Goal: Task Accomplishment & Management: Manage account settings

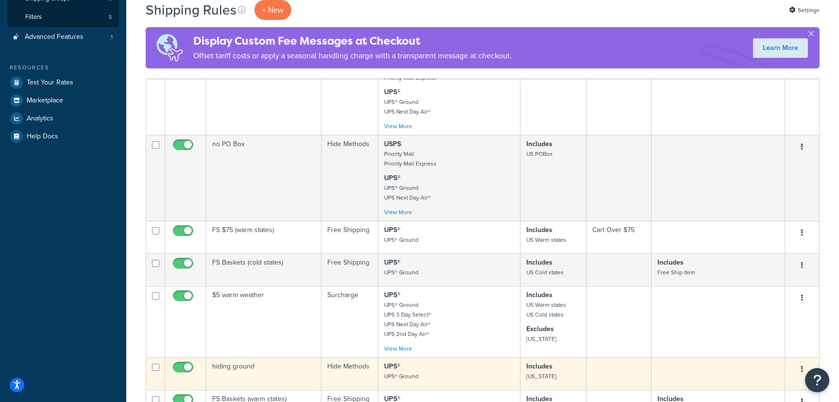
scroll to position [231, 0]
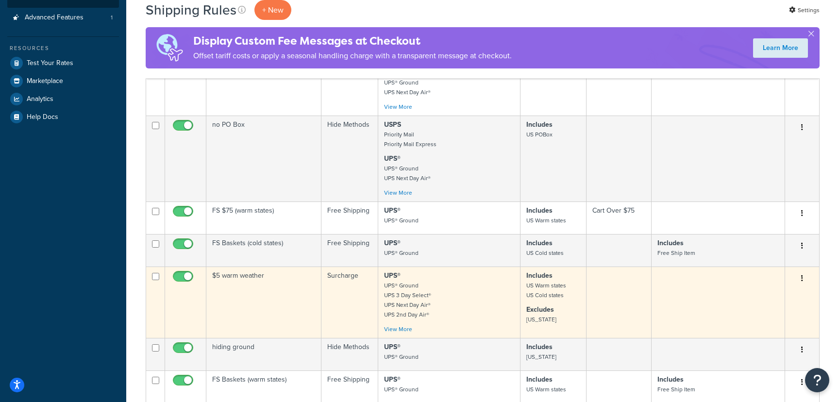
click at [291, 302] on td "$5 warm weather" at bounding box center [263, 301] width 115 height 71
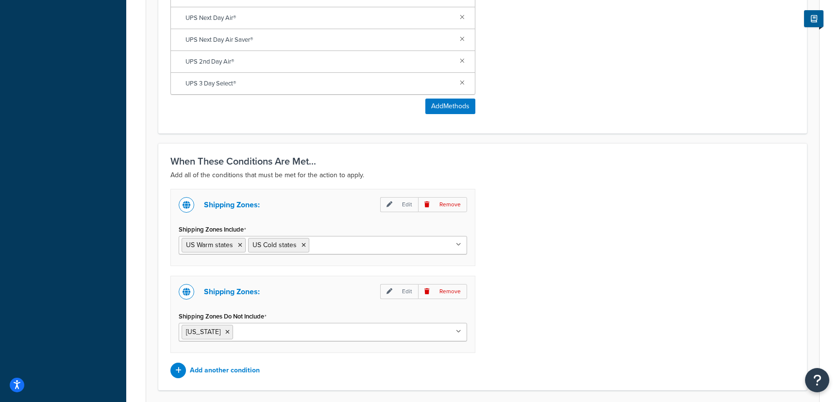
scroll to position [651, 0]
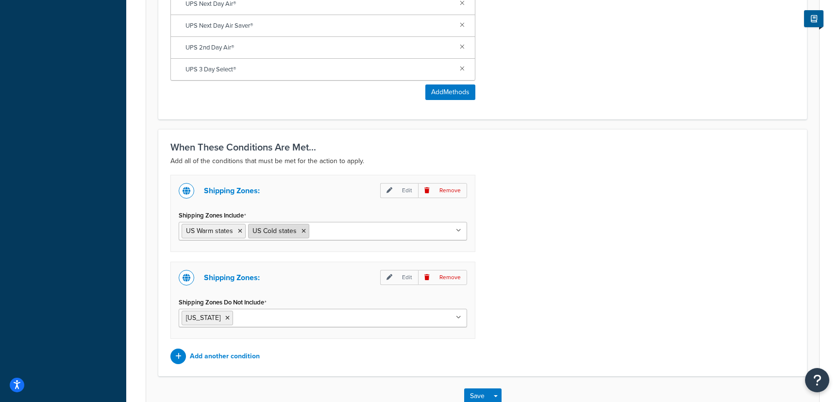
click at [304, 231] on icon at bounding box center [303, 231] width 4 height 6
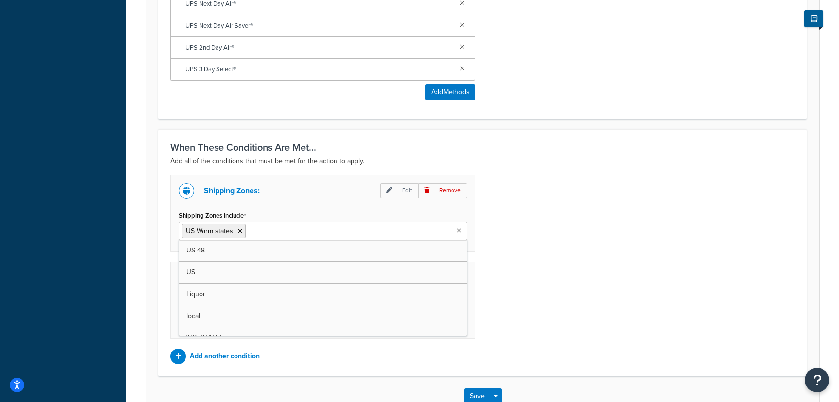
click at [341, 207] on div "Shipping Zones: Edit Remove Shipping Zones Include US Warm states US 48 US Liqu…" at bounding box center [322, 213] width 305 height 77
click at [280, 313] on input "Shipping Zones Do Not Include" at bounding box center [278, 317] width 86 height 11
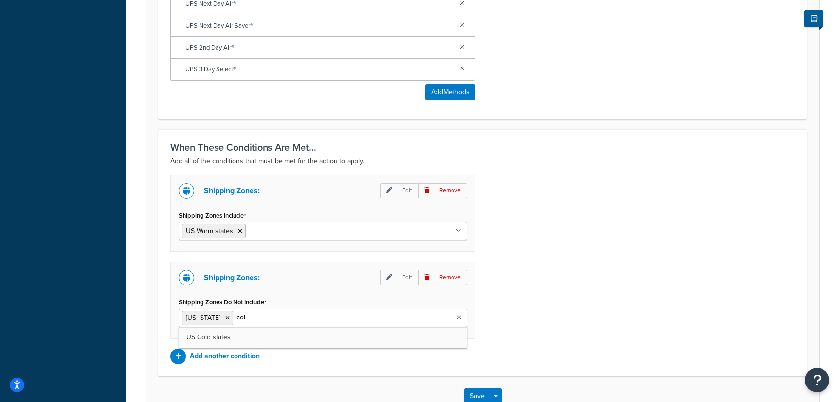
type input "cold"
click at [479, 396] on button "Save" at bounding box center [477, 396] width 26 height 16
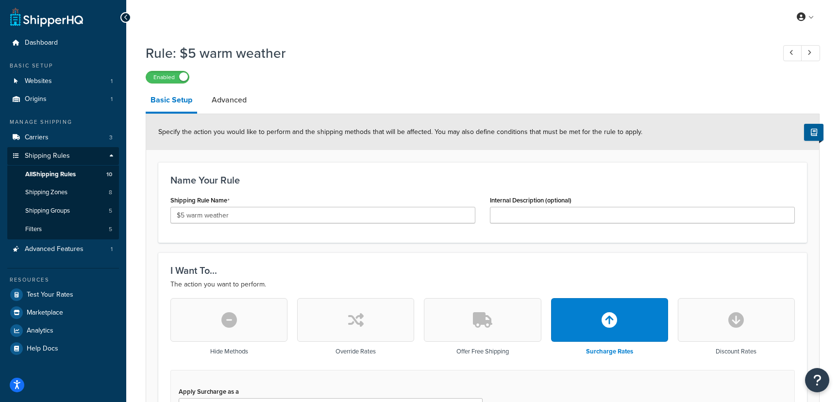
scroll to position [68, 0]
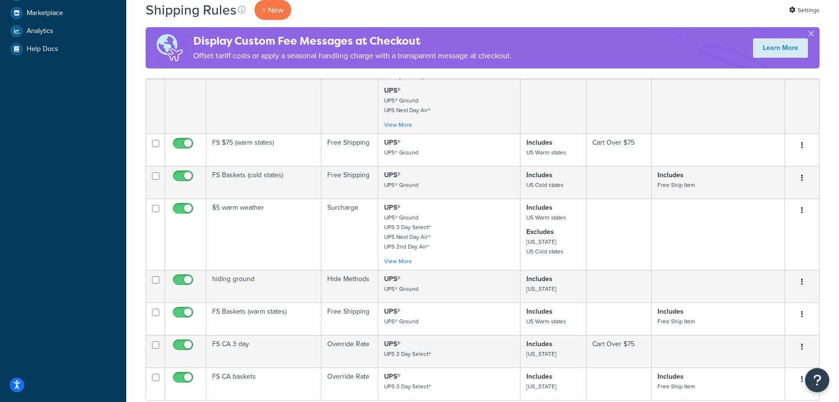
scroll to position [301, 0]
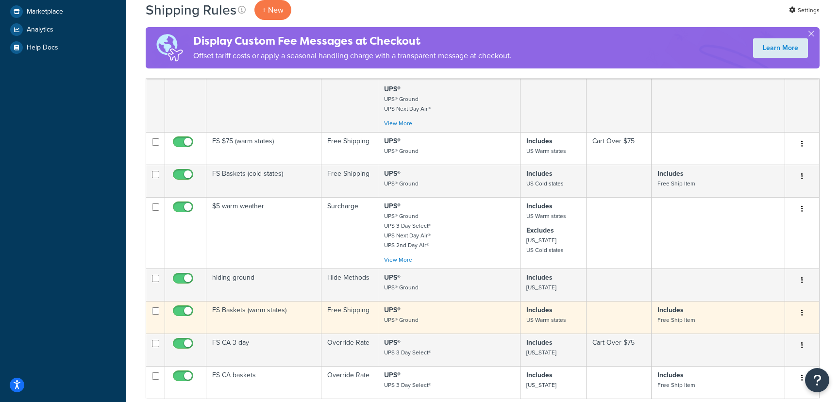
click at [464, 324] on p "UPS® UPS® Ground" at bounding box center [449, 314] width 130 height 19
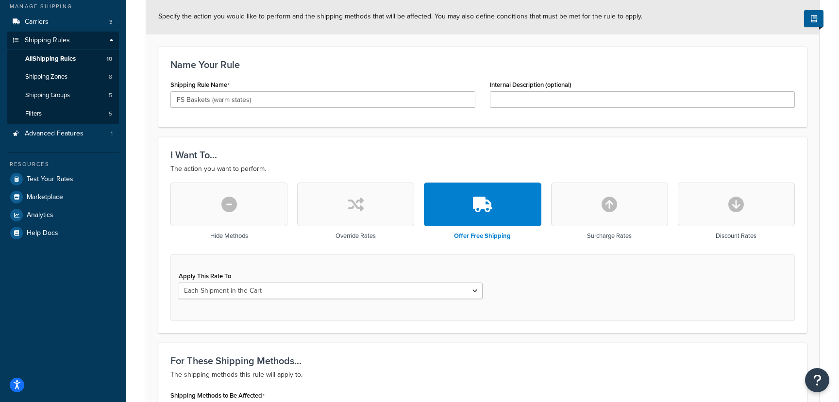
scroll to position [29, 0]
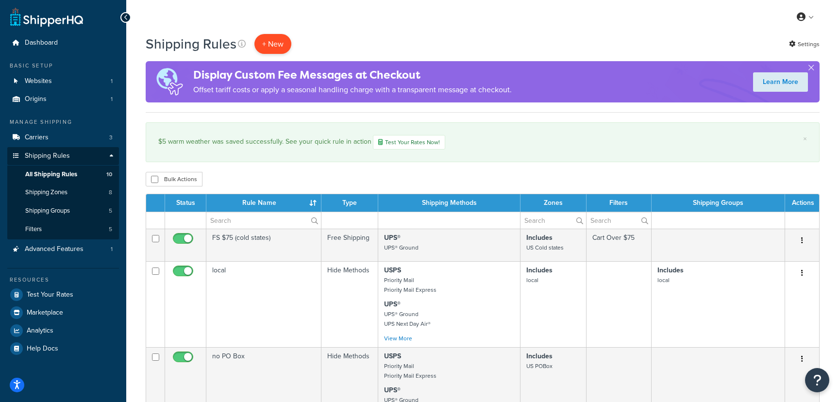
click at [277, 51] on p "+ New" at bounding box center [272, 44] width 37 height 20
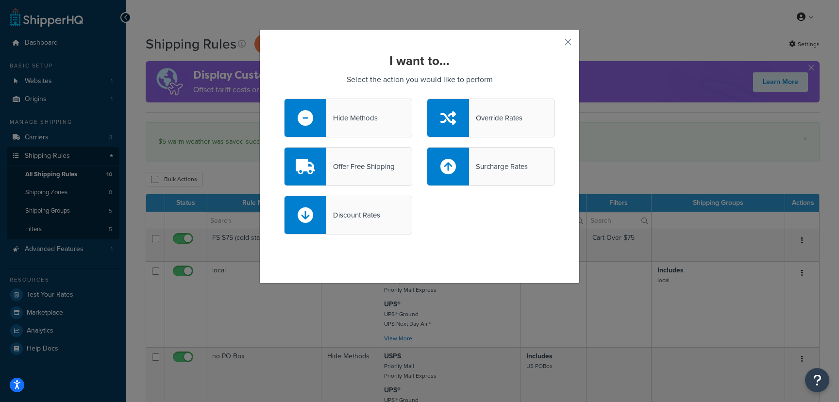
click at [380, 169] on div "Offer Free Shipping" at bounding box center [360, 167] width 68 height 14
click at [0, 0] on input "Offer Free Shipping" at bounding box center [0, 0] width 0 height 0
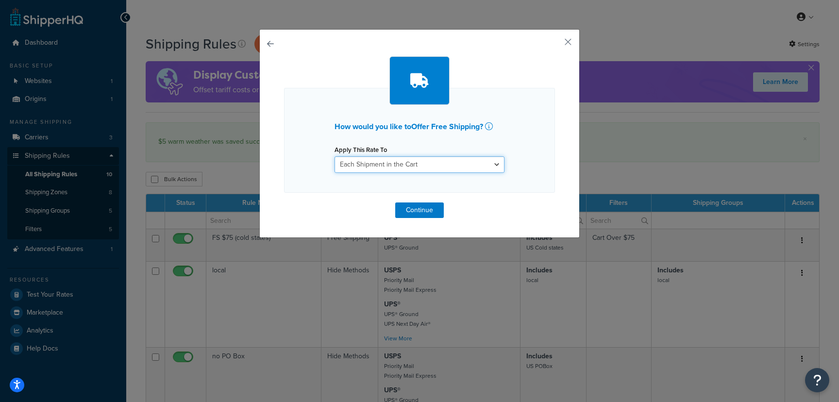
click at [387, 165] on select "Each Shipment in the Cart Each Shipping Group in the Cart Each Item within a Sh…" at bounding box center [419, 164] width 170 height 16
click at [555, 44] on button "button" at bounding box center [553, 45] width 2 height 2
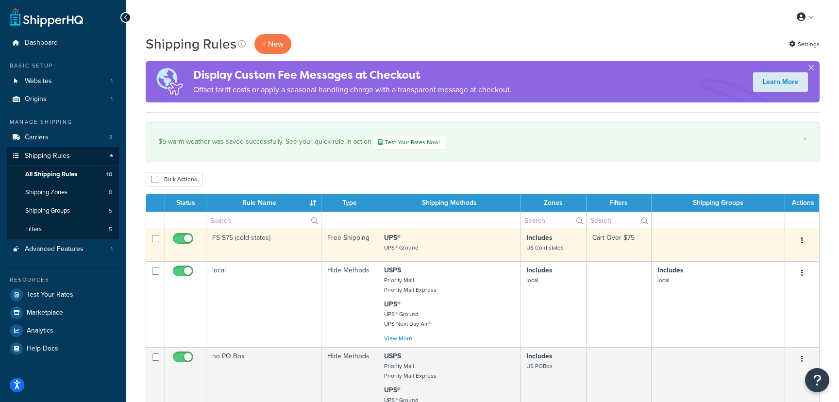
click at [224, 238] on td "FS $75 (cold states)" at bounding box center [263, 245] width 115 height 33
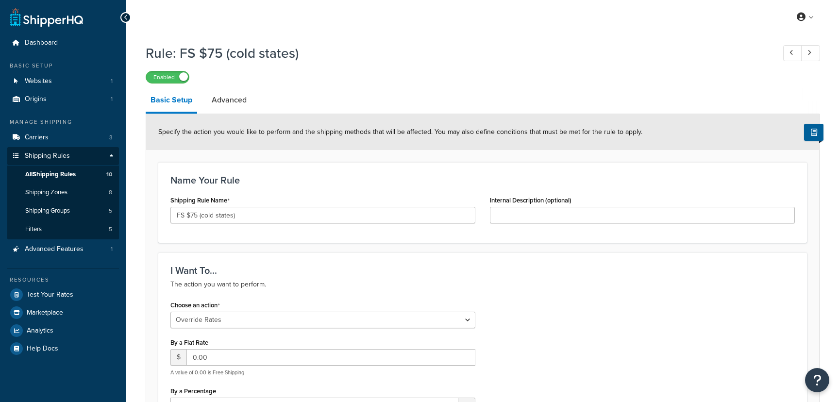
select select "OVERRIDE"
select select "LOCATION"
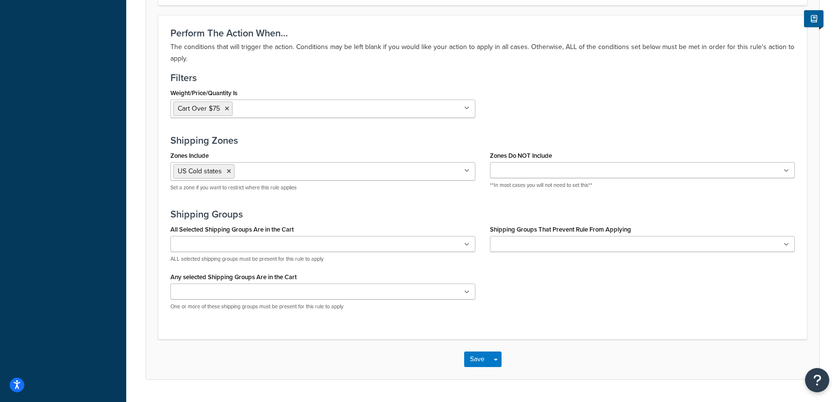
scroll to position [714, 0]
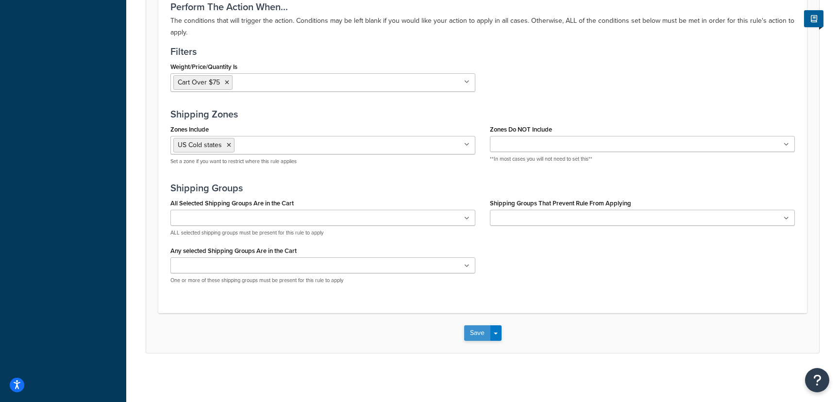
click at [471, 331] on button "Save" at bounding box center [477, 333] width 26 height 16
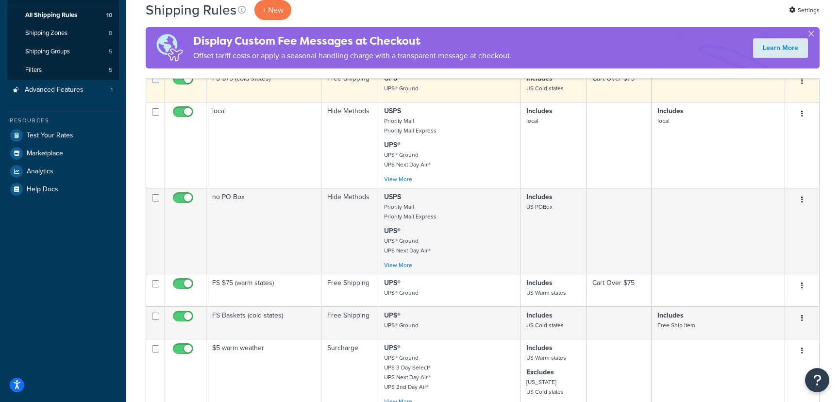
scroll to position [178, 0]
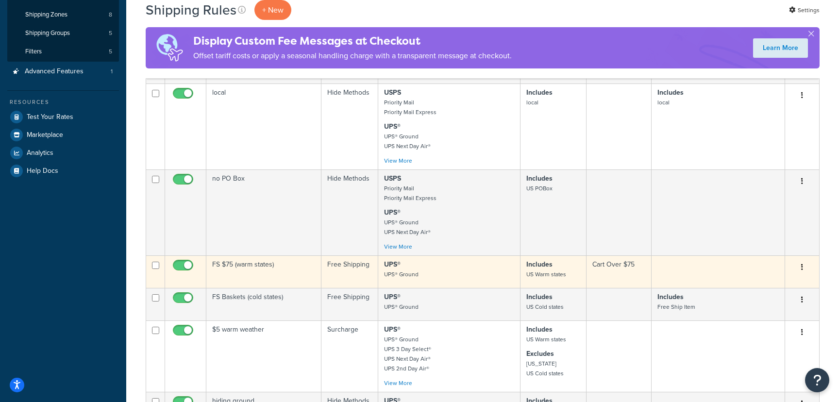
click at [189, 269] on input "checkbox" at bounding box center [184, 268] width 27 height 12
checkbox input "false"
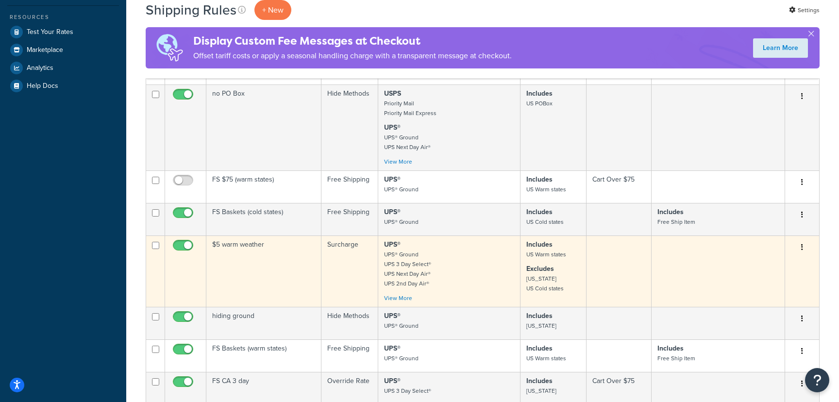
scroll to position [262, 0]
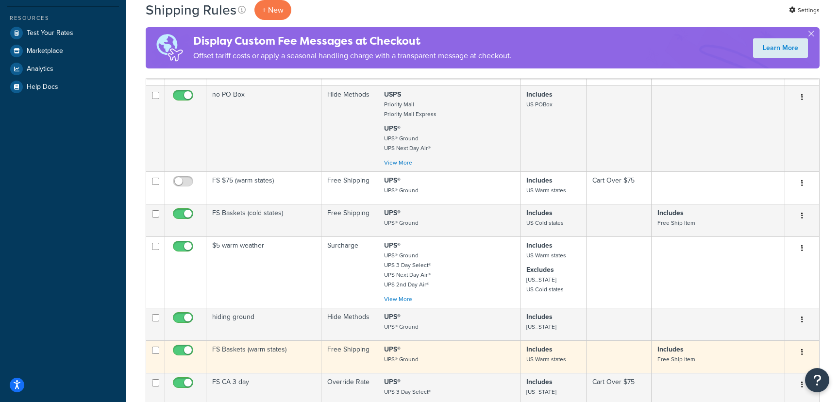
click at [190, 350] on input "checkbox" at bounding box center [184, 352] width 27 height 12
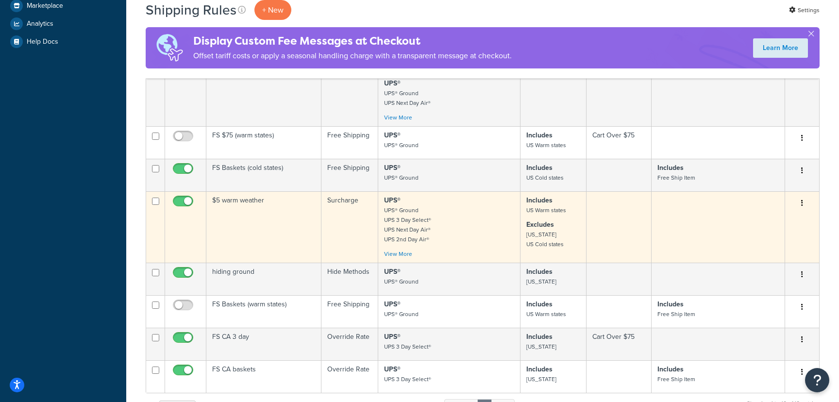
scroll to position [313, 0]
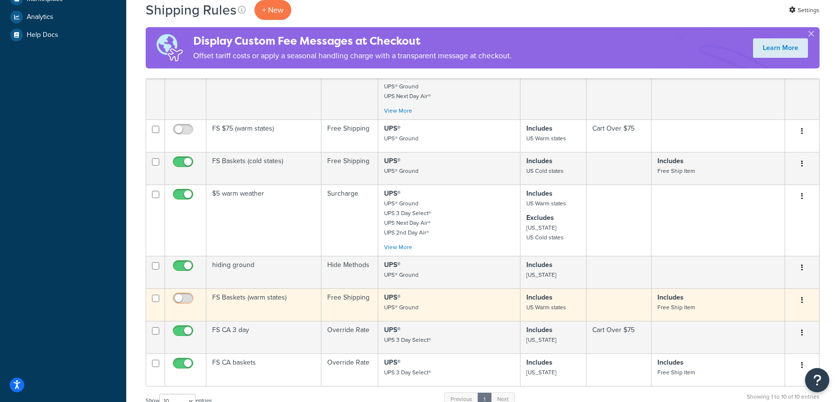
click at [192, 296] on input "checkbox" at bounding box center [184, 301] width 27 height 12
checkbox input "true"
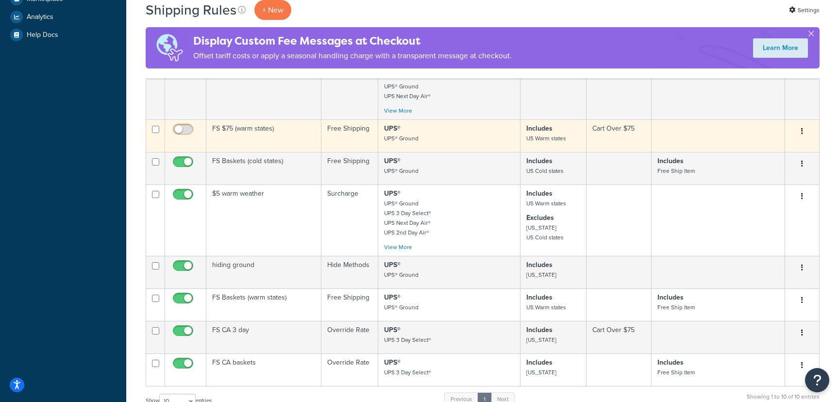
click at [190, 126] on input "checkbox" at bounding box center [184, 132] width 27 height 12
checkbox input "true"
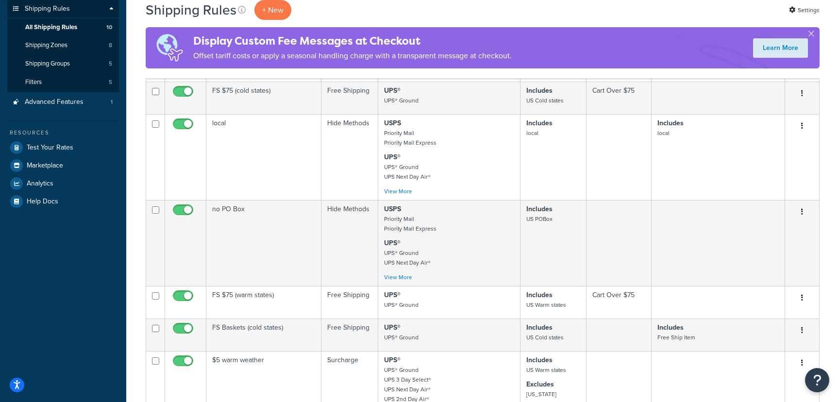
scroll to position [0, 0]
